Goal: Navigation & Orientation: Find specific page/section

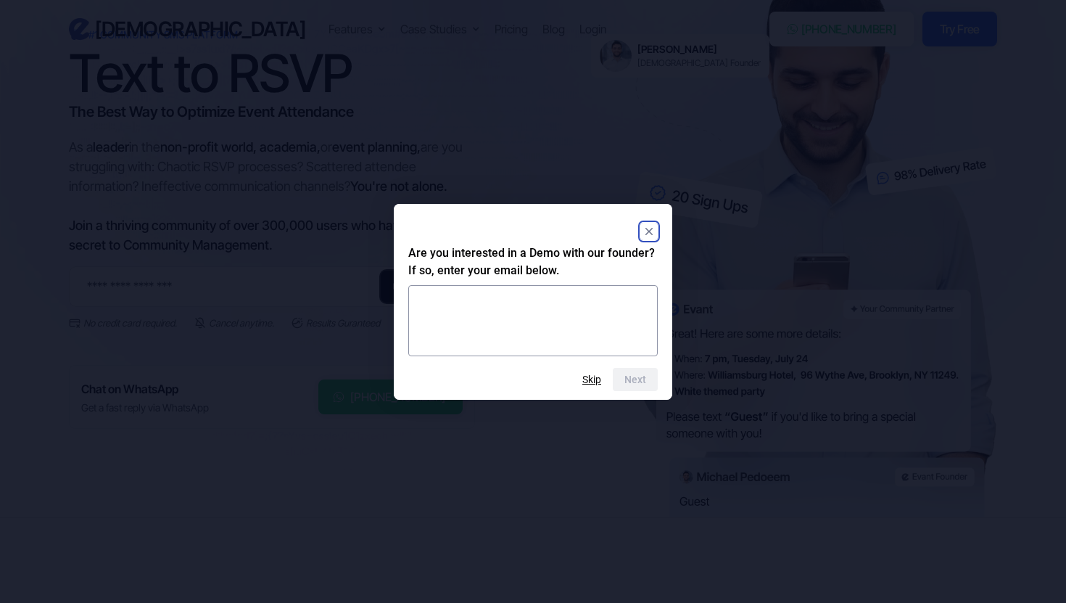
scroll to position [126, 0]
click at [651, 234] on rect "Close" at bounding box center [648, 231] width 17 height 17
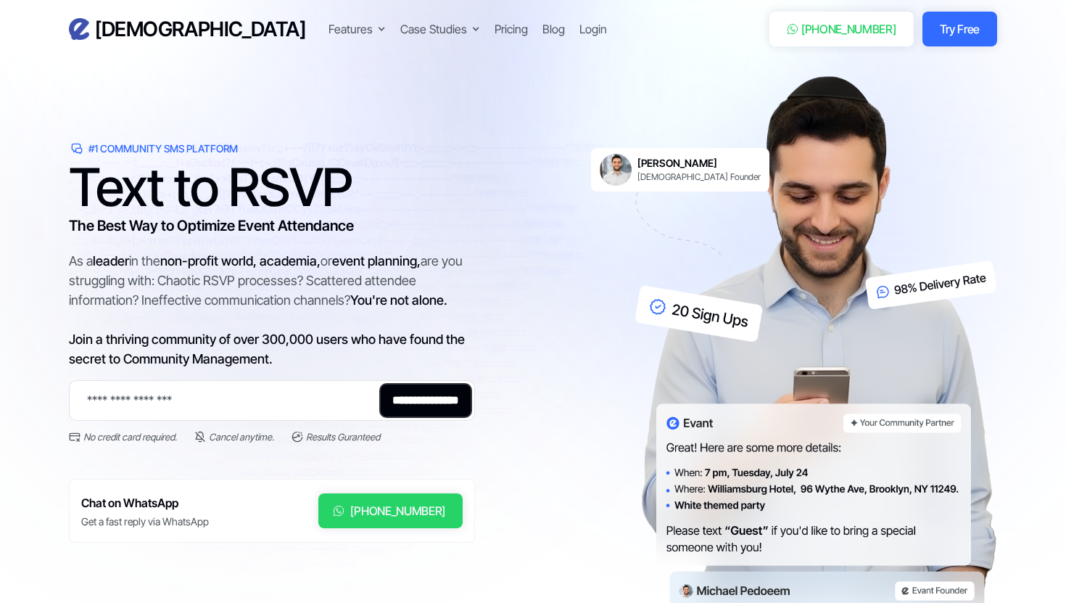
scroll to position [0, 0]
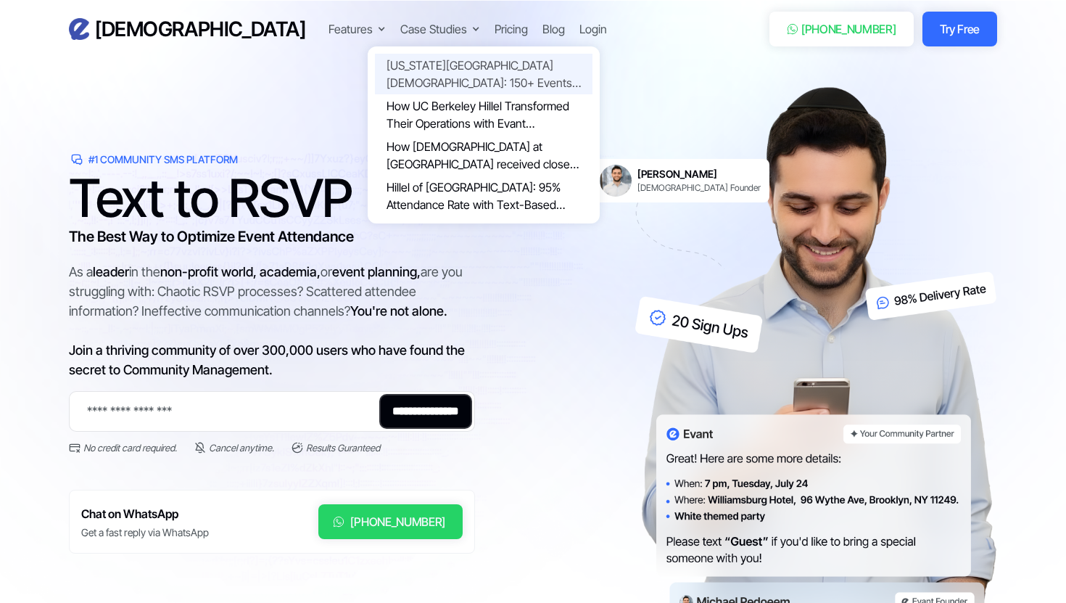
click at [375, 63] on link "[US_STATE][GEOGRAPHIC_DATA] [DEMOGRAPHIC_DATA]: 150+ Events Powered by [PERSON_…" at bounding box center [484, 74] width 218 height 41
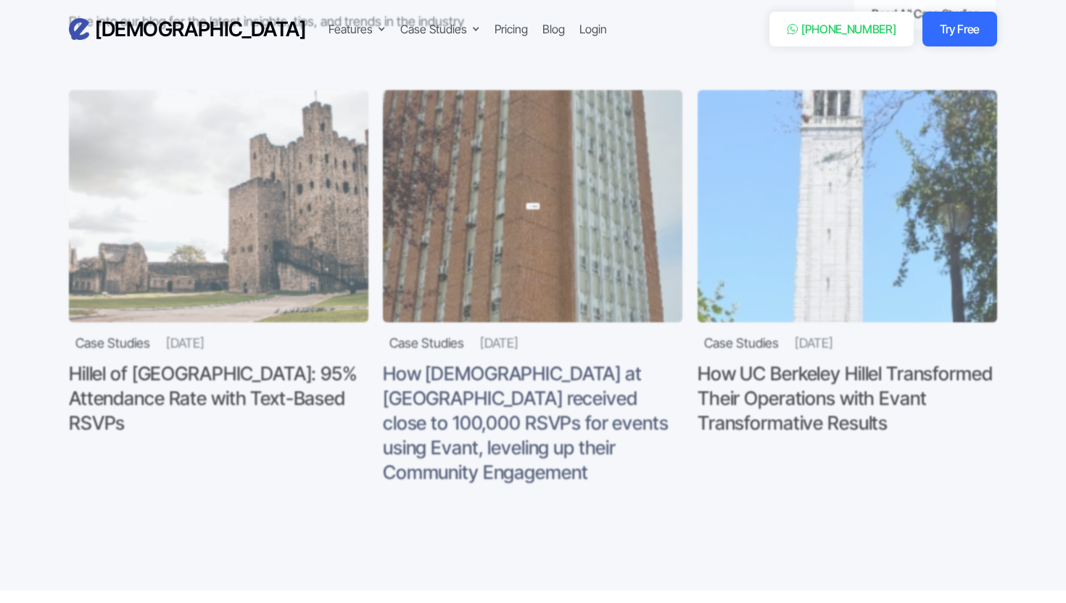
scroll to position [4887, 0]
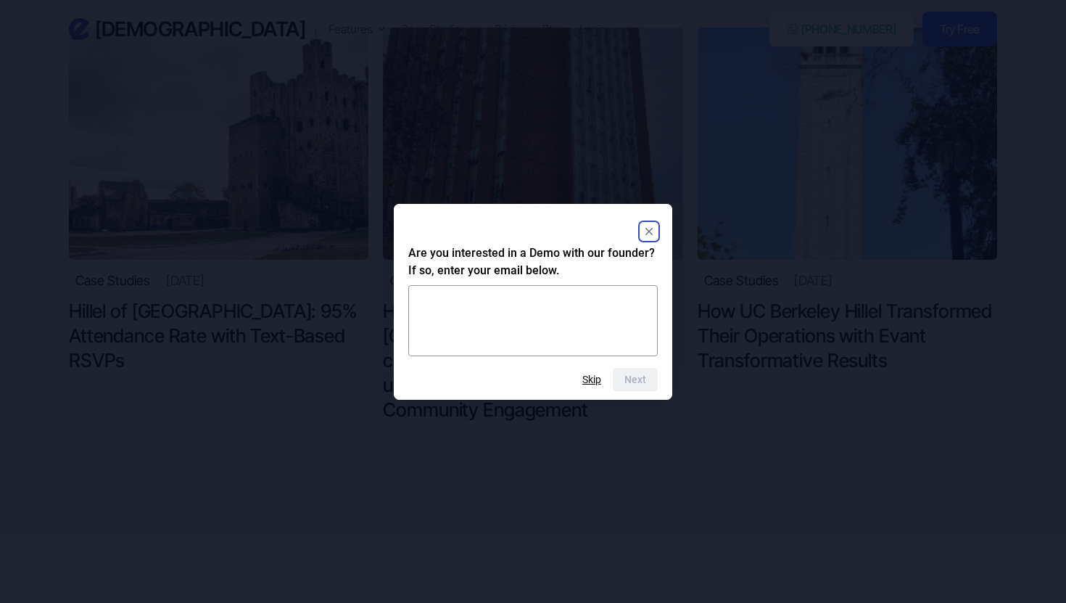
click at [655, 228] on rect "Close" at bounding box center [648, 231] width 17 height 17
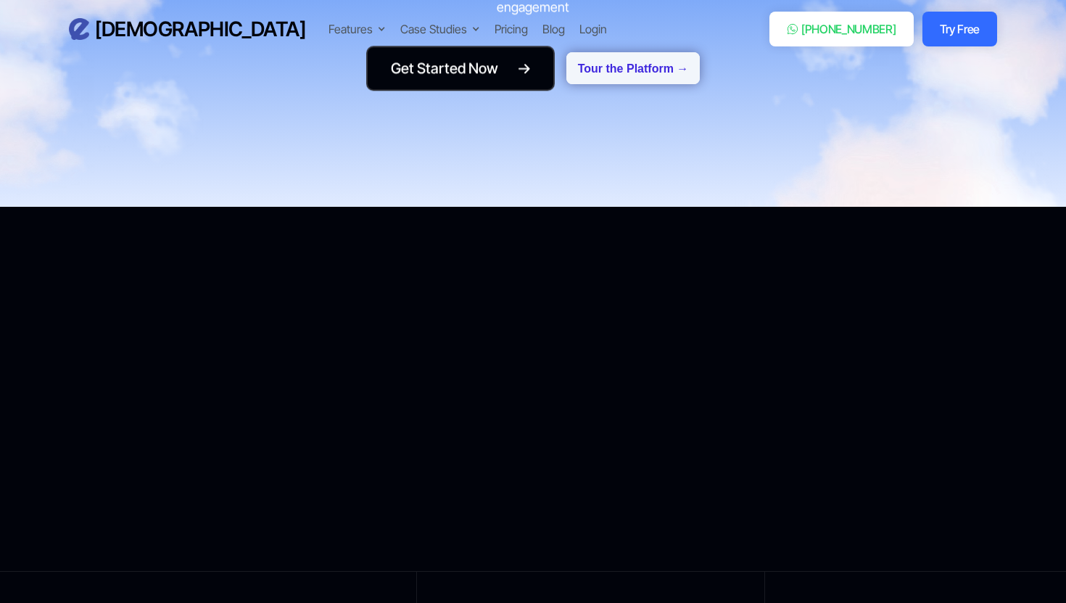
scroll to position [6722, 0]
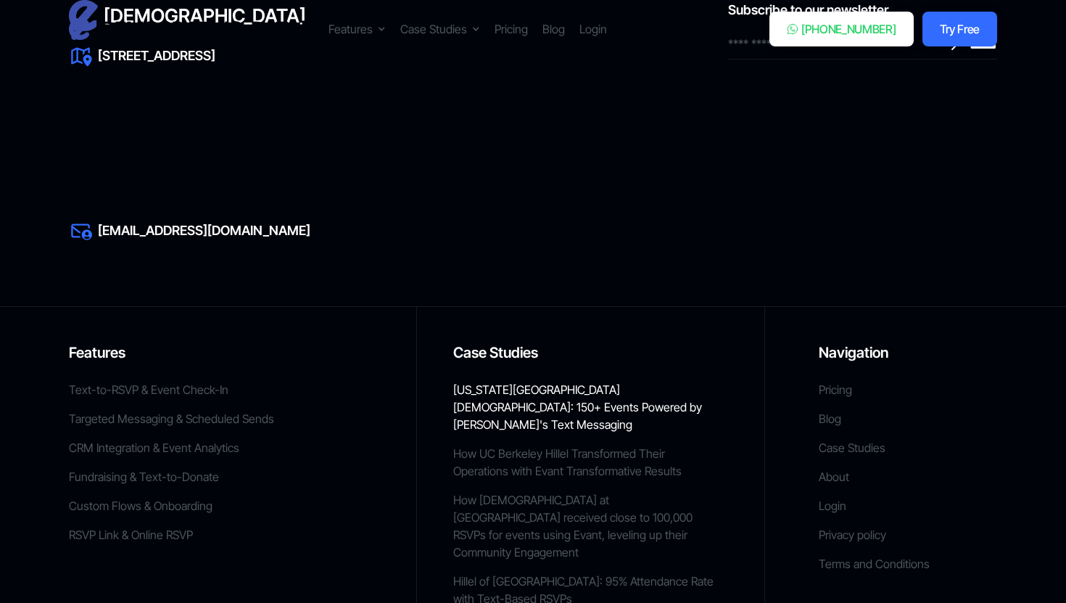
click at [482, 382] on link "[US_STATE][GEOGRAPHIC_DATA] [DEMOGRAPHIC_DATA]: 150+ Events Powered by [PERSON_…" at bounding box center [577, 406] width 249 height 49
